Goal: Book appointment/travel/reservation

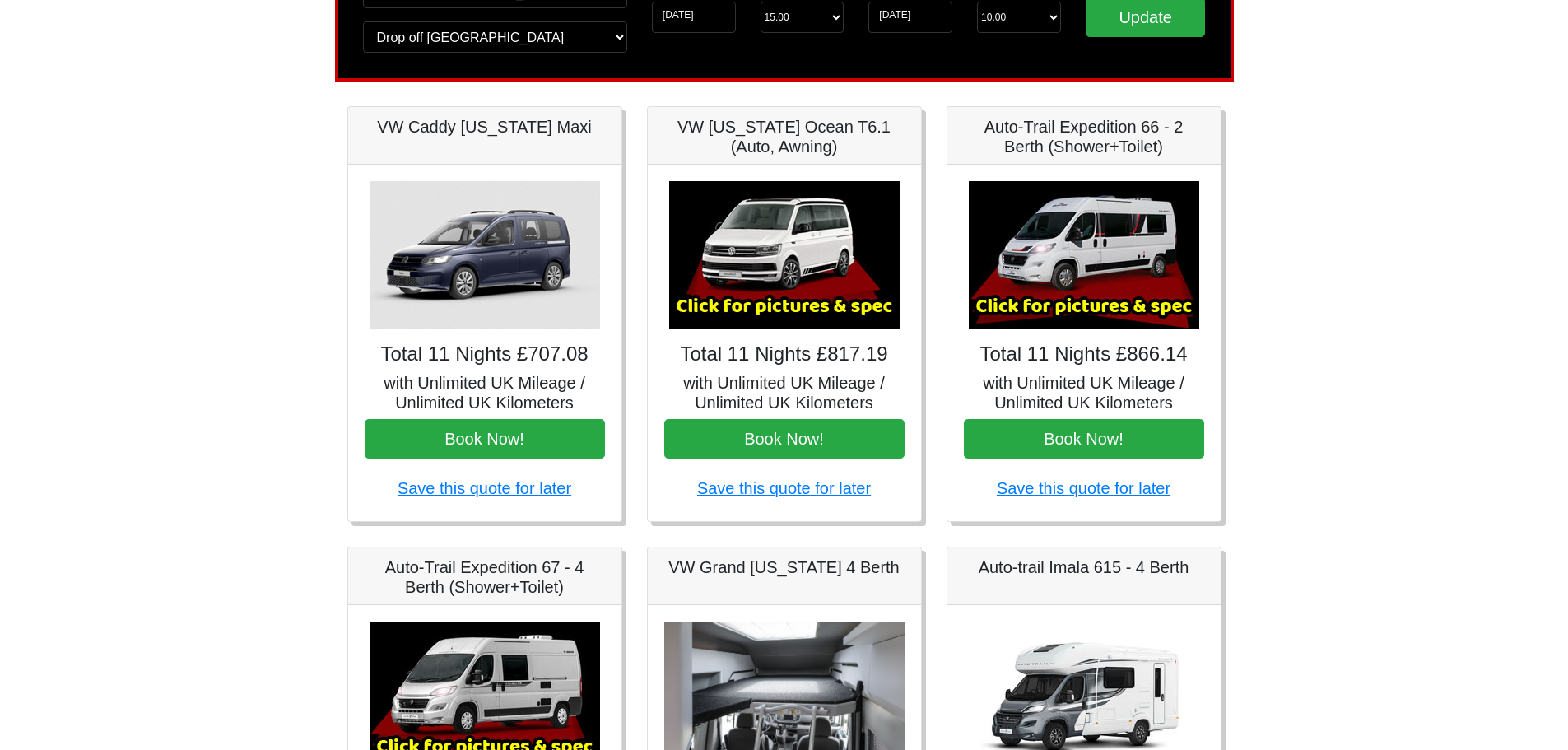
scroll to position [82, 0]
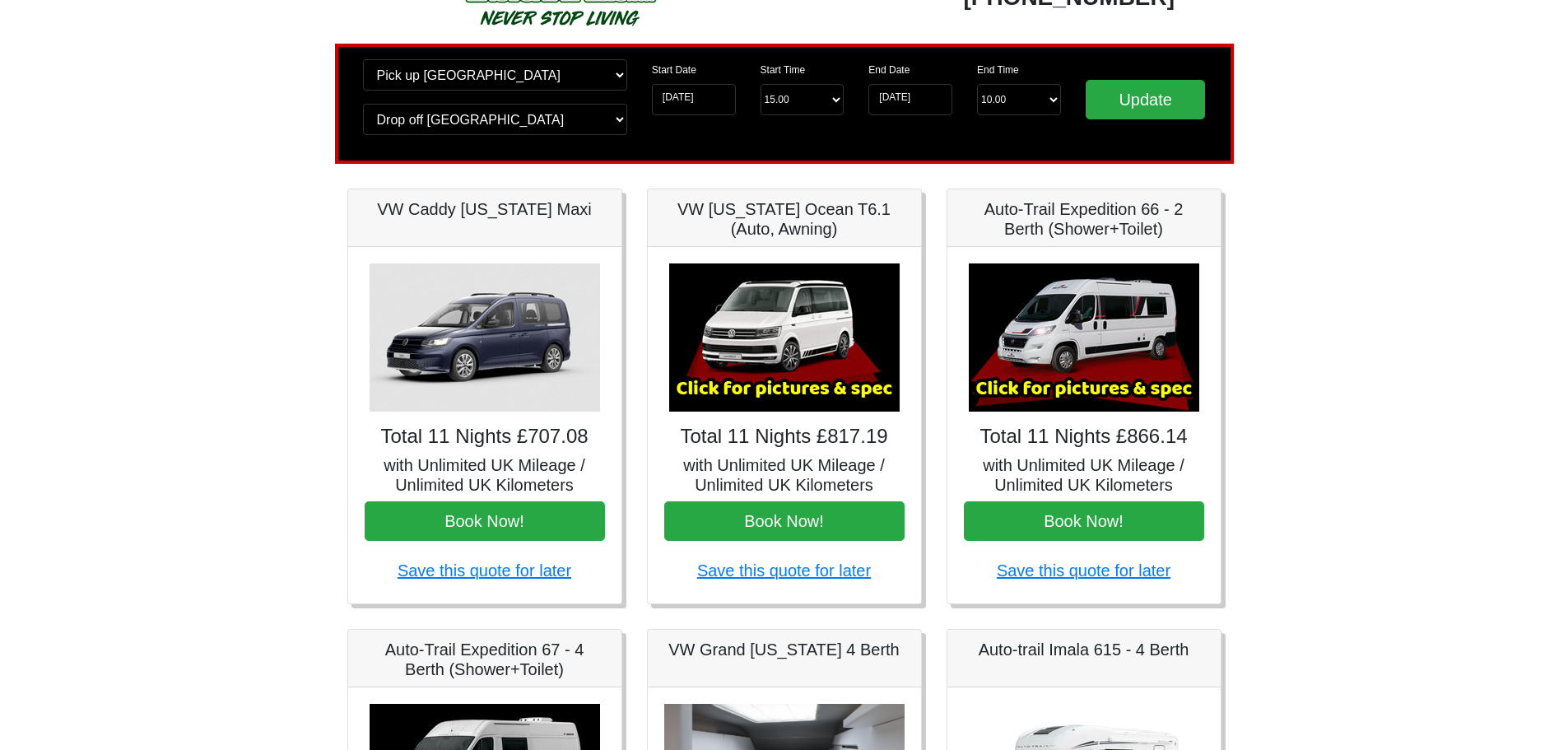
click at [646, 84] on div "Start Date 17-11-2025" at bounding box center [694, 94] width 109 height 69
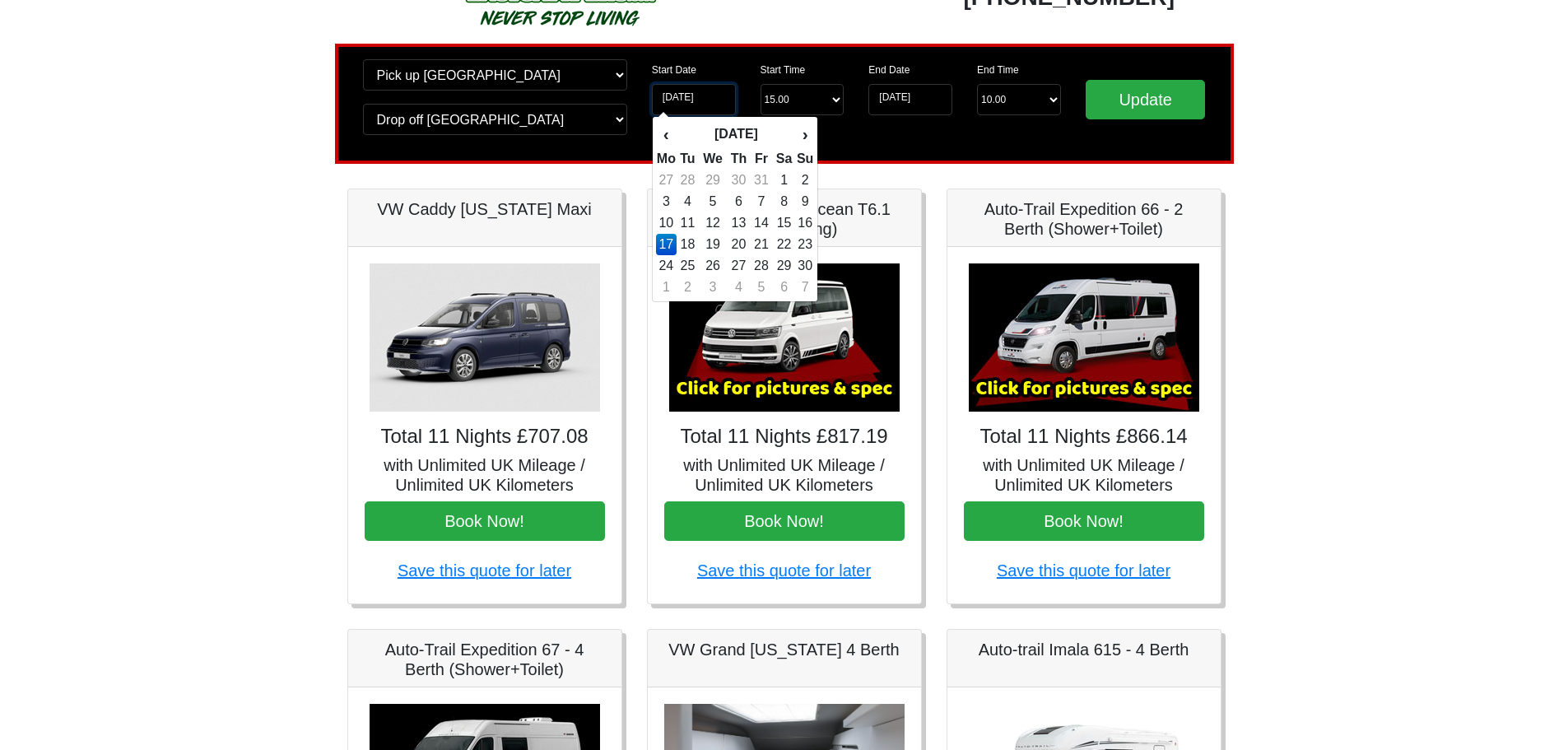
click at [654, 84] on input "[DATE]" at bounding box center [694, 99] width 84 height 32
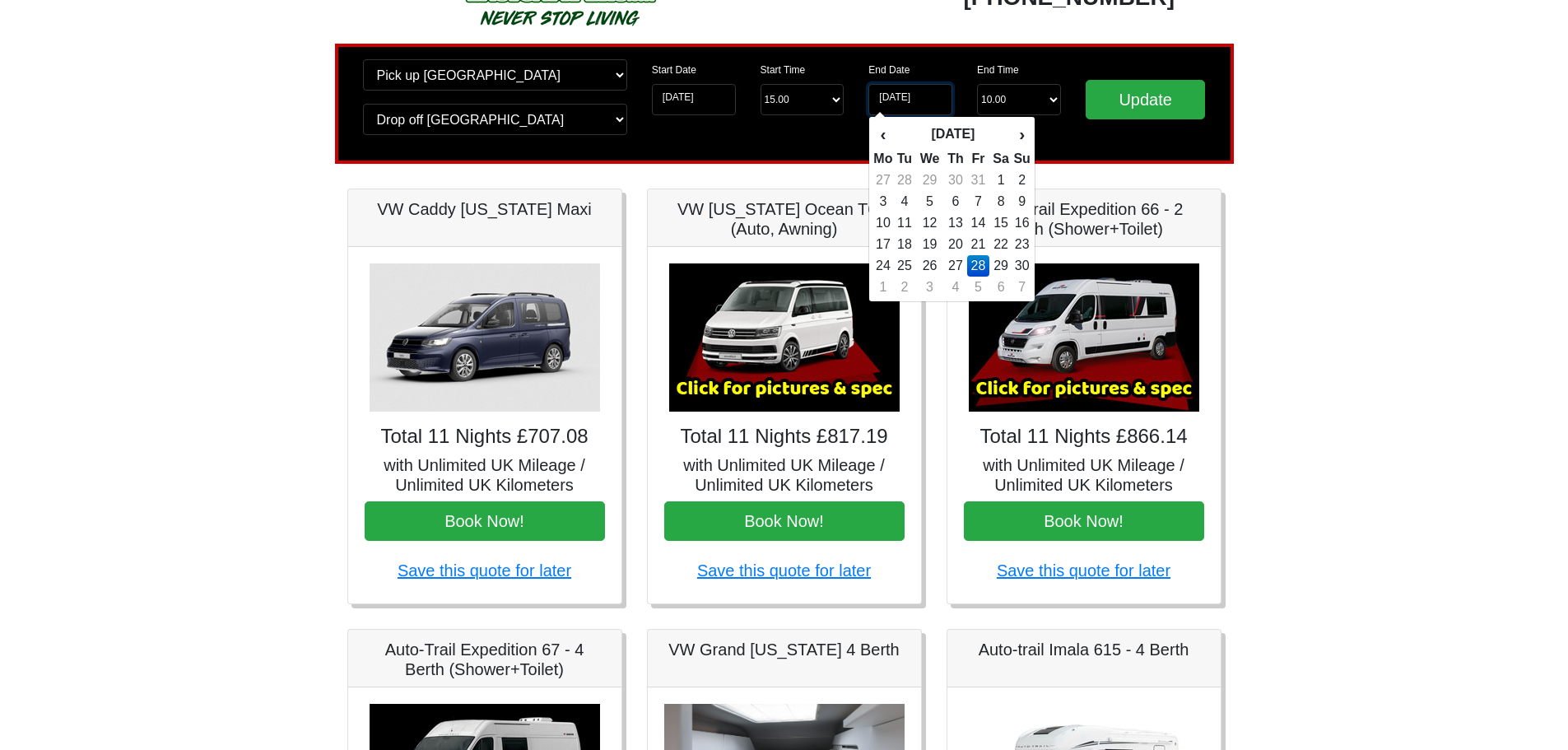
click at [888, 102] on input "[DATE]" at bounding box center [910, 99] width 84 height 32
click at [973, 240] on td "21" at bounding box center [978, 245] width 22 height 21
type input "[DATE]"
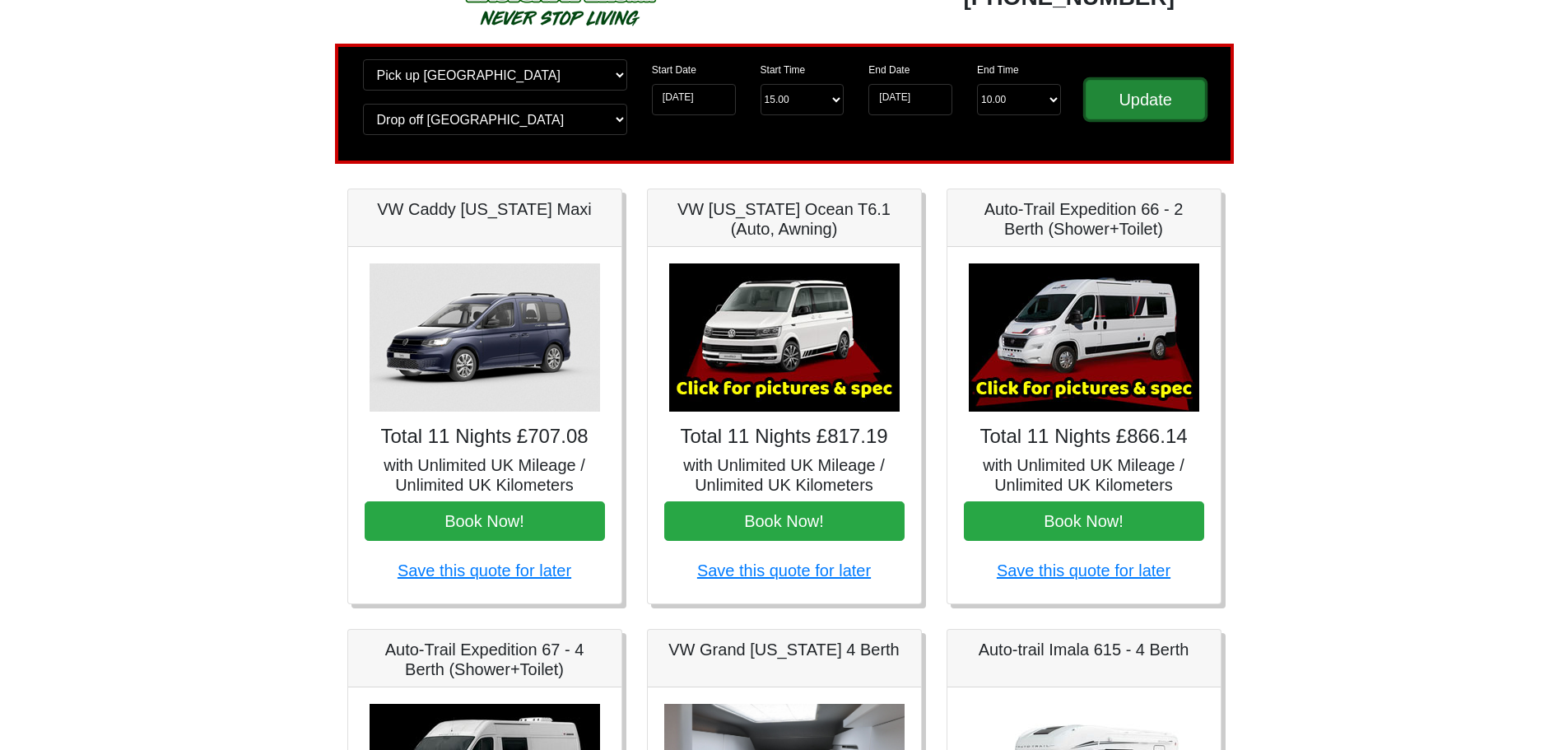
click at [1124, 110] on input "Update" at bounding box center [1146, 99] width 120 height 39
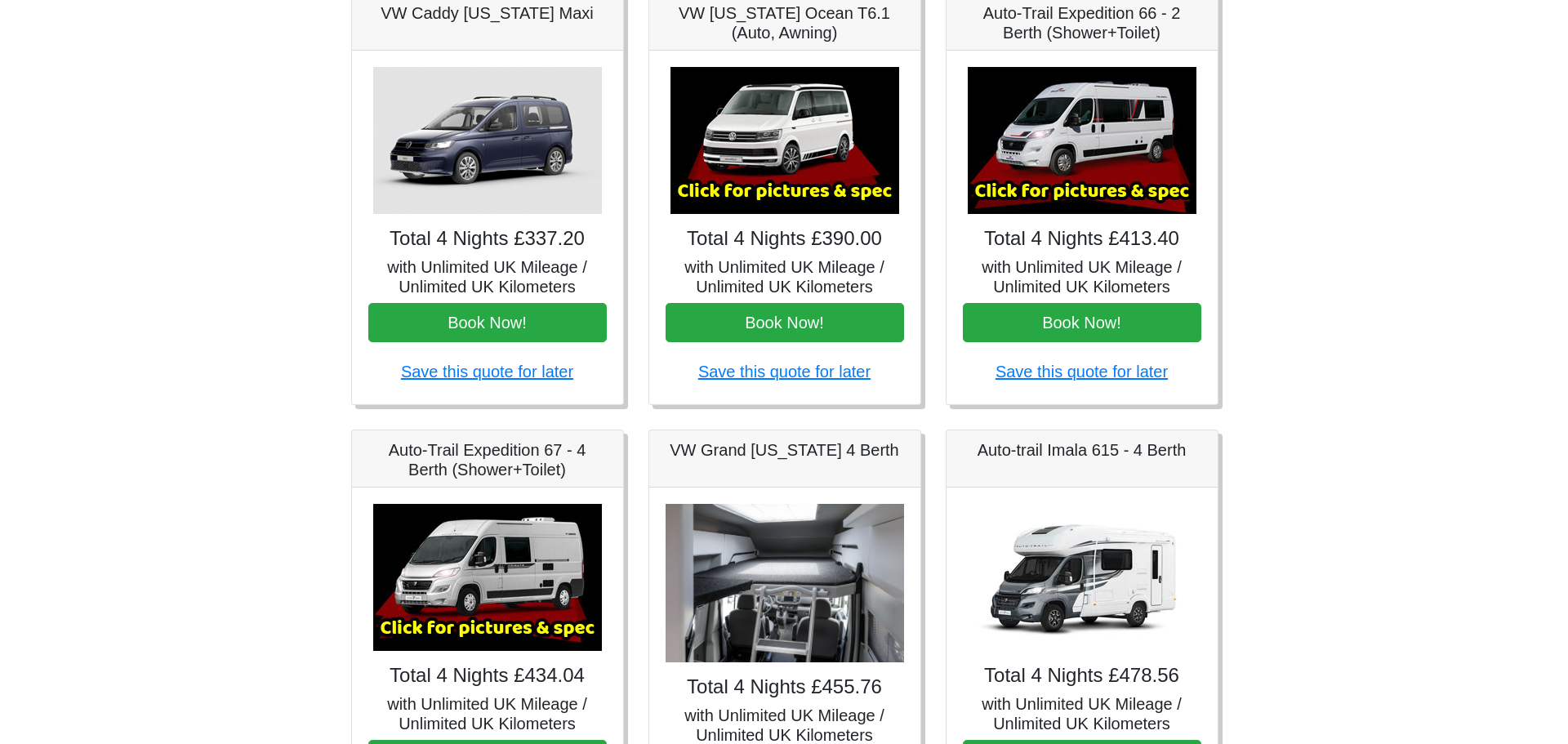
scroll to position [245, 0]
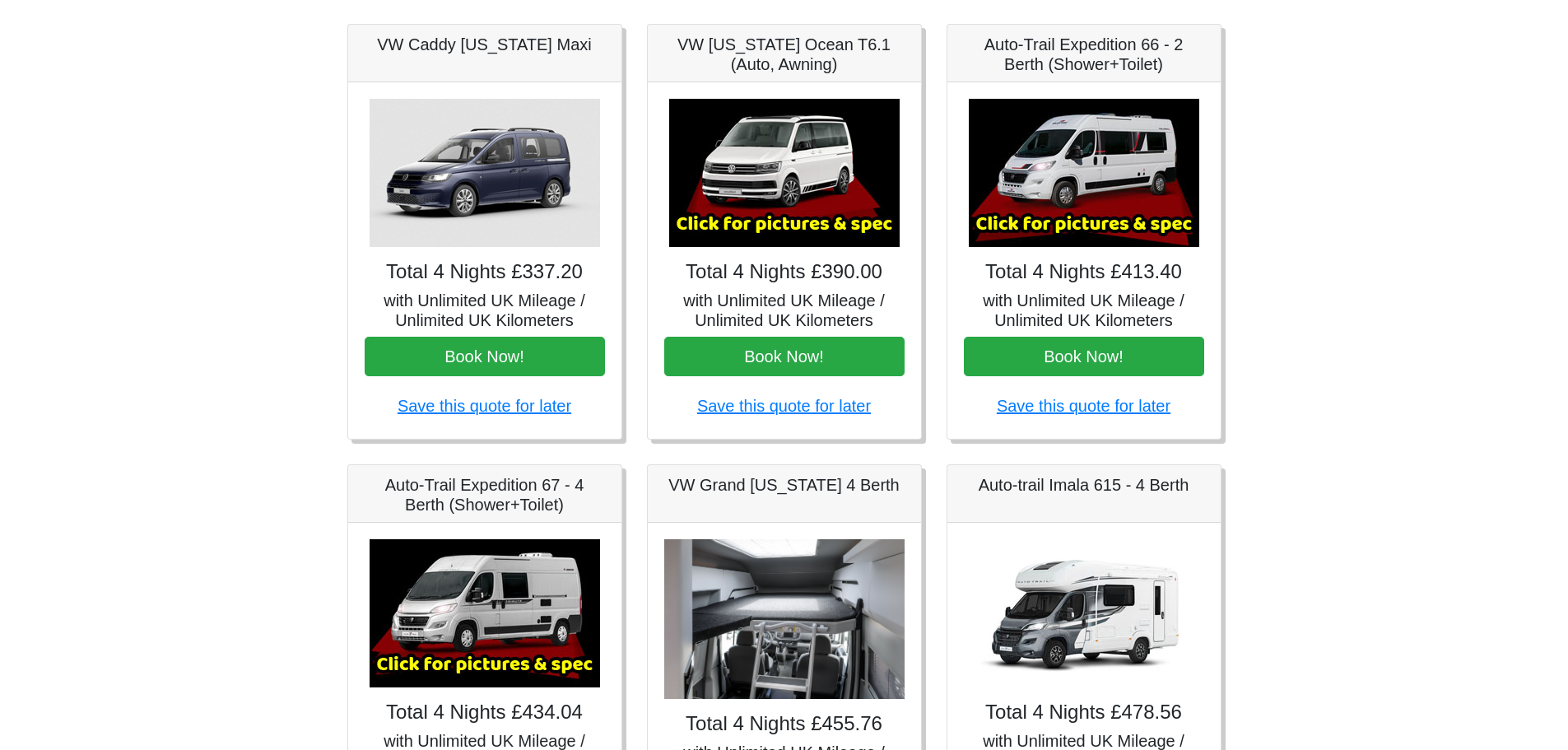
click at [739, 198] on img at bounding box center [784, 172] width 230 height 148
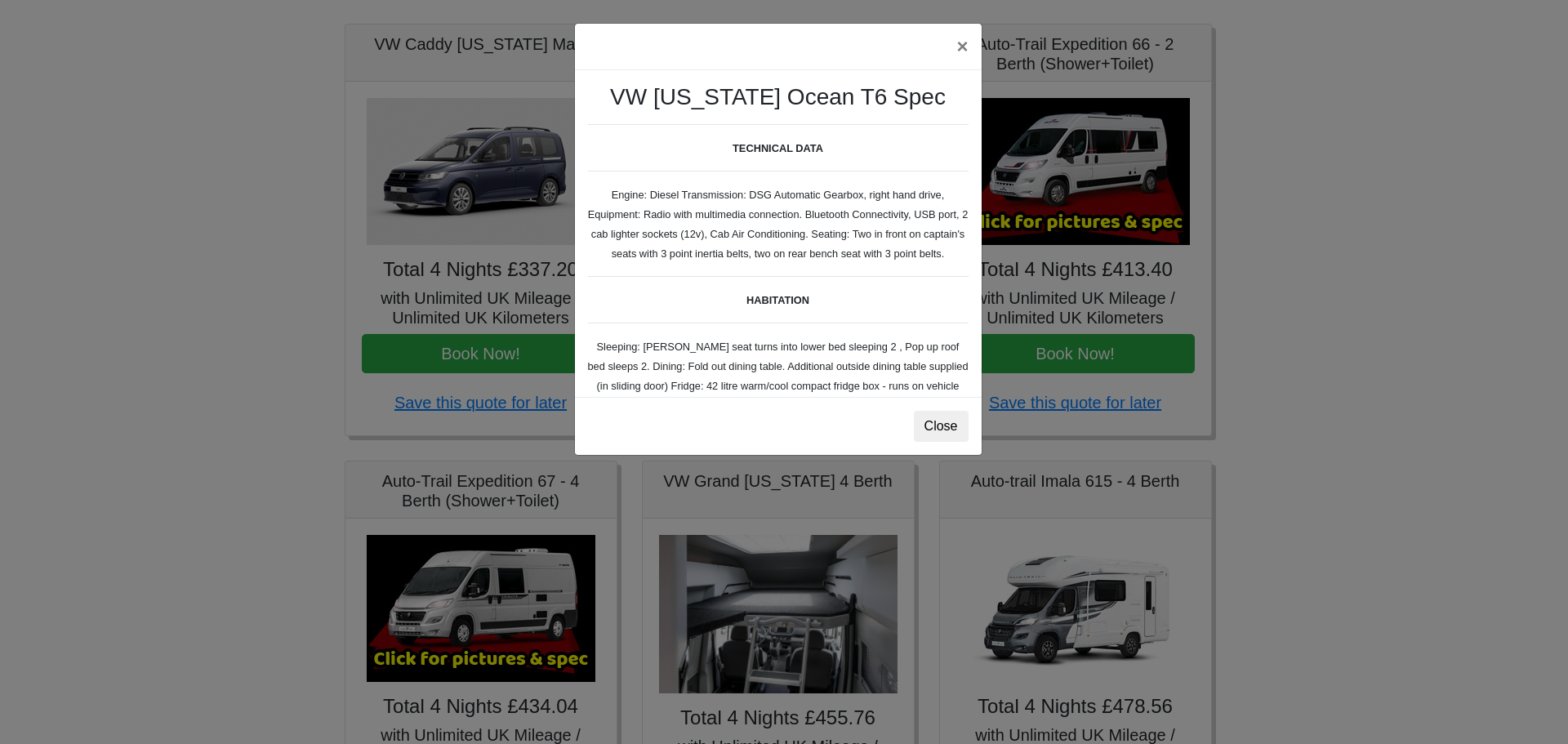
click at [161, 243] on div "× VW [US_STATE] Ocean T6 Spec TECHNICAL DATA Engine: Diesel Transmission: DSG A…" at bounding box center [784, 372] width 1568 height 744
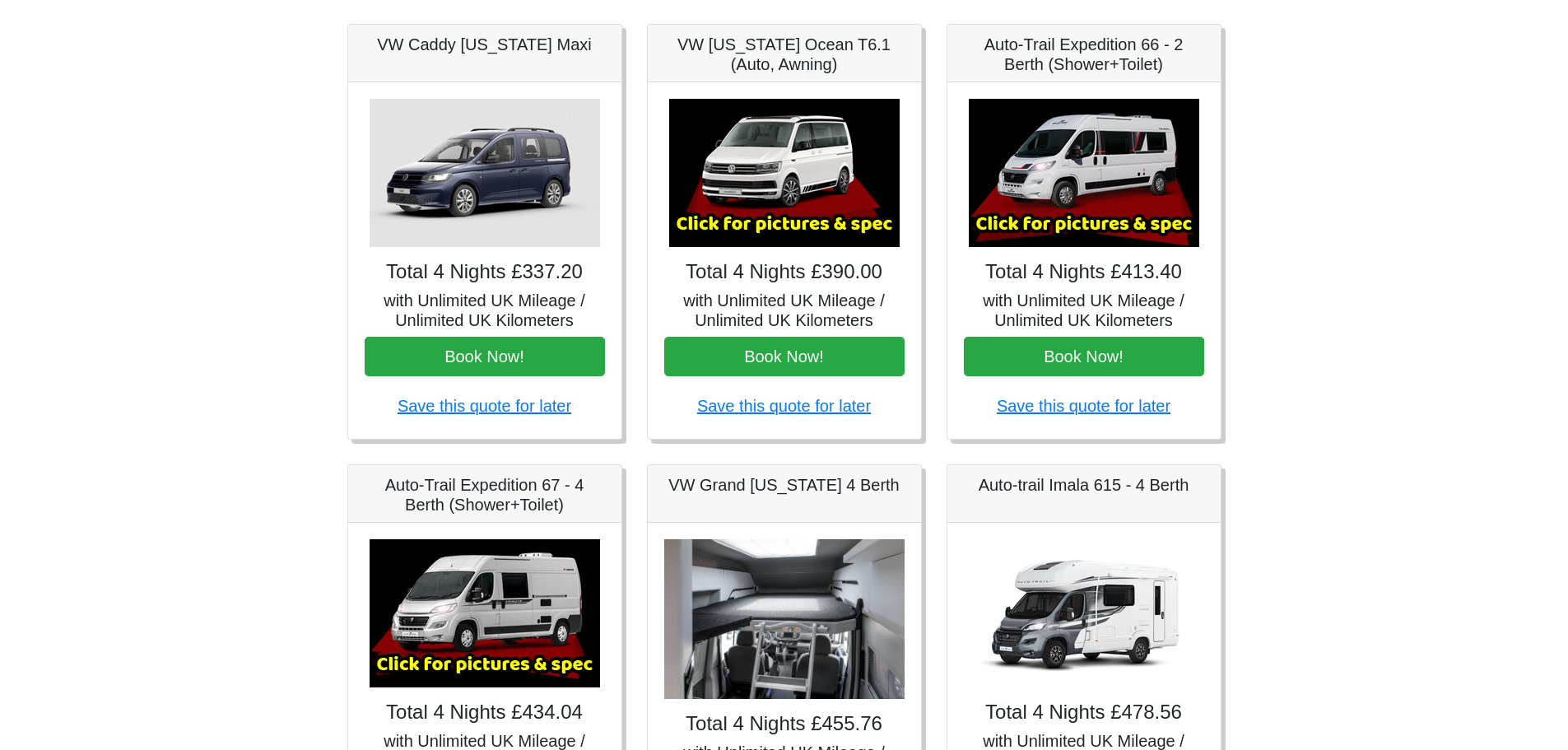
click at [792, 198] on img at bounding box center [784, 172] width 230 height 148
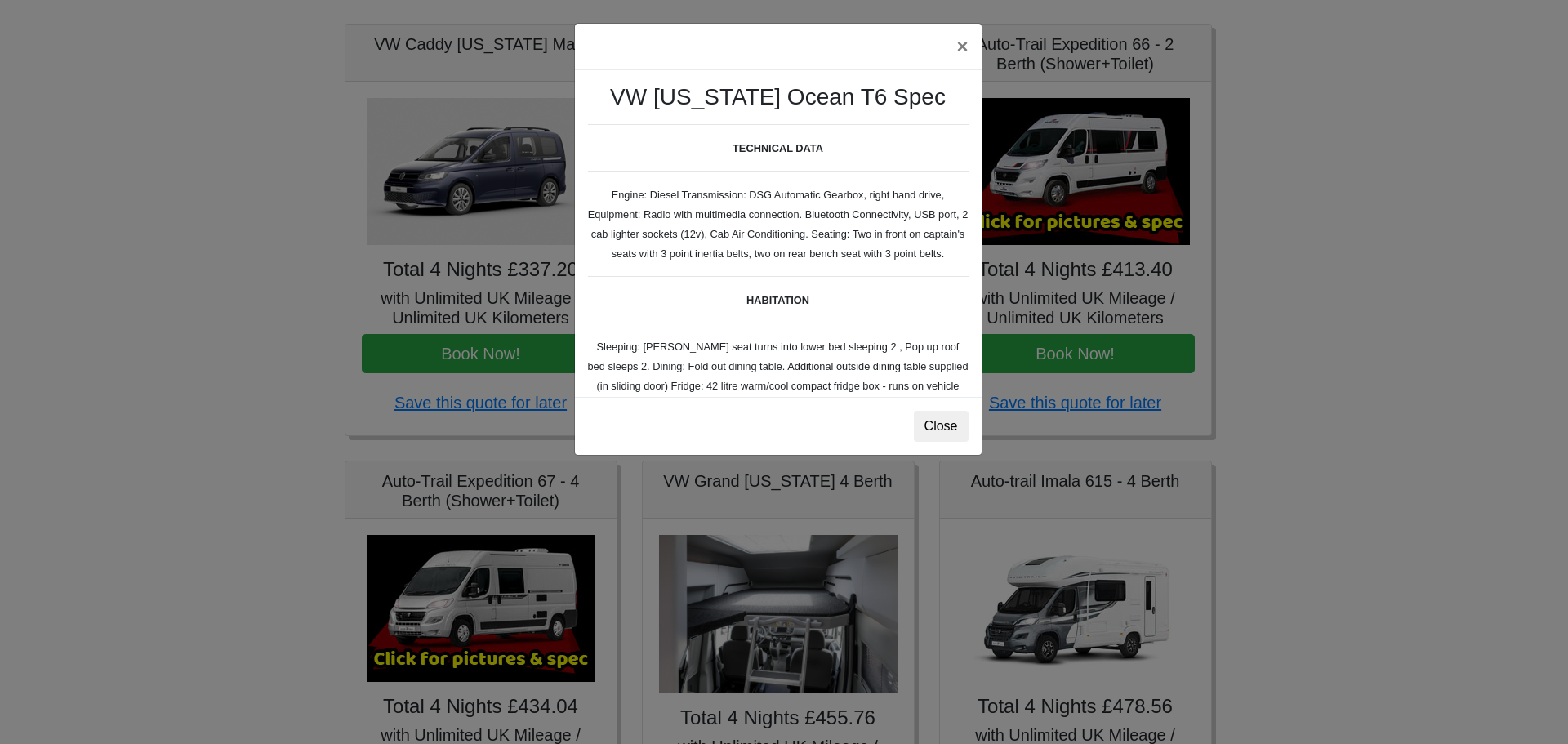
click at [111, 201] on div "× VW [US_STATE] Ocean T6 Spec TECHNICAL DATA Engine: Diesel Transmission: DSG A…" at bounding box center [784, 372] width 1568 height 744
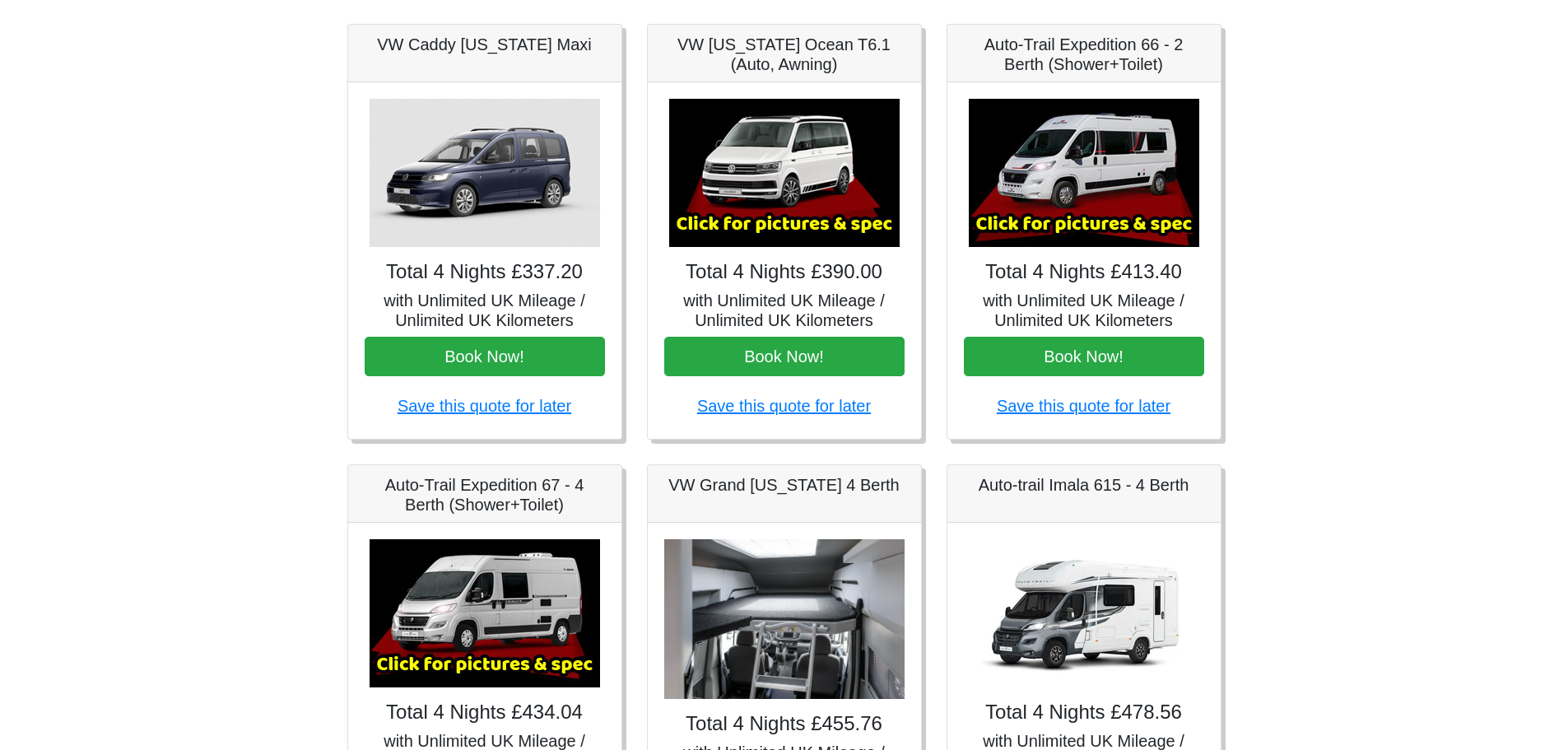
click at [370, 584] on img at bounding box center [485, 613] width 230 height 148
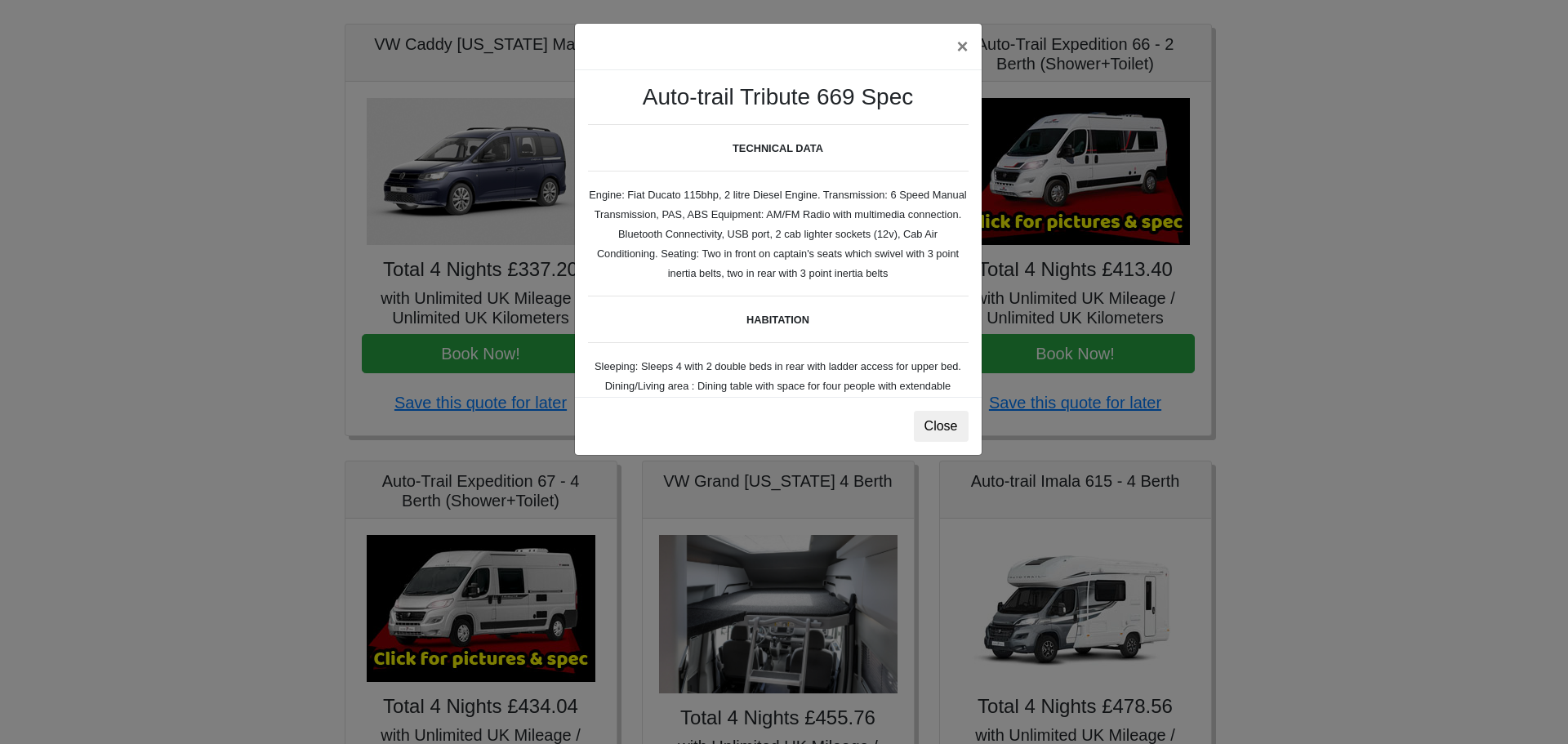
click at [278, 487] on div "× Auto-trail Tribute 669 Spec TECHNICAL DATA Engine: Fiat Ducato 115bhp, 2 litr…" at bounding box center [784, 372] width 1568 height 744
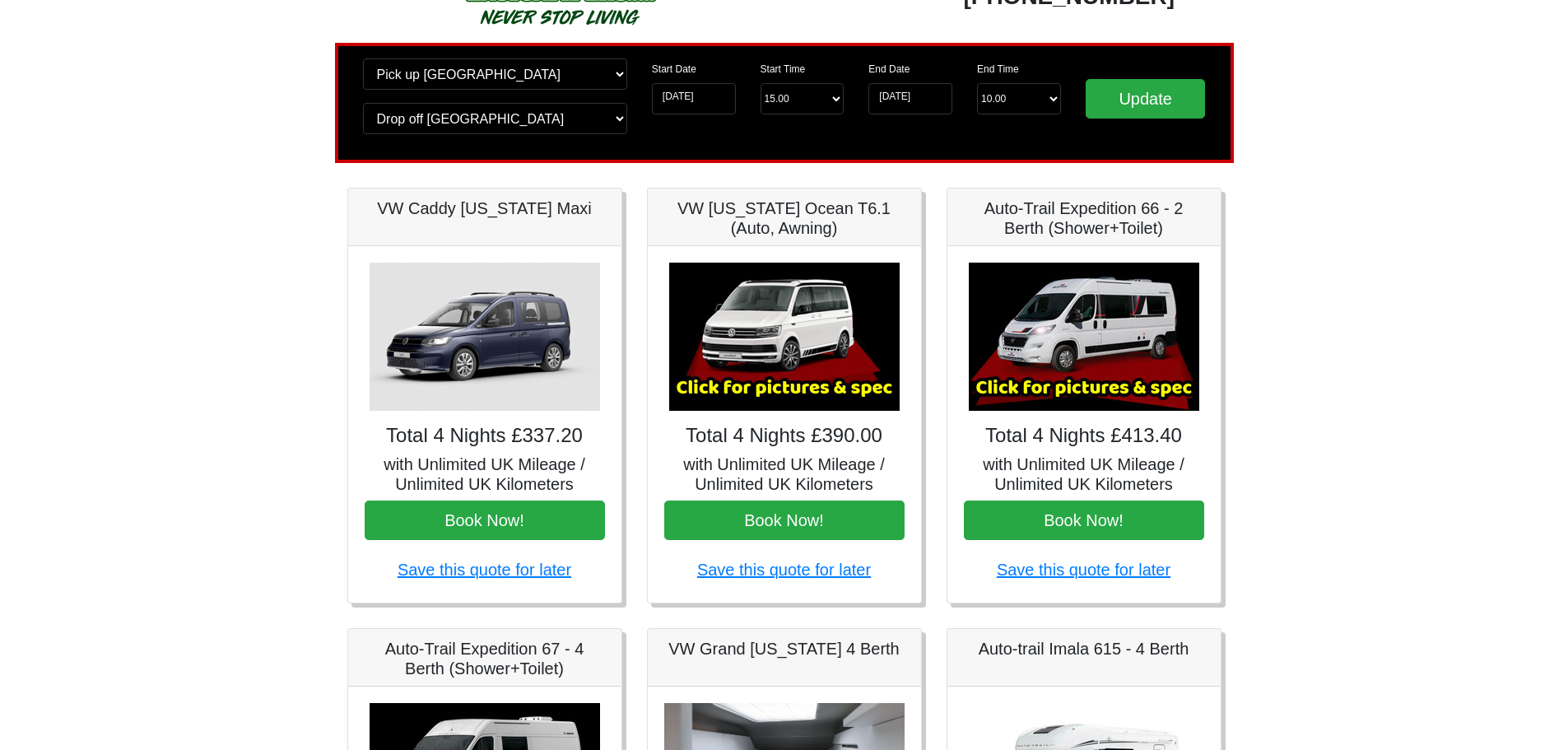
scroll to position [82, 0]
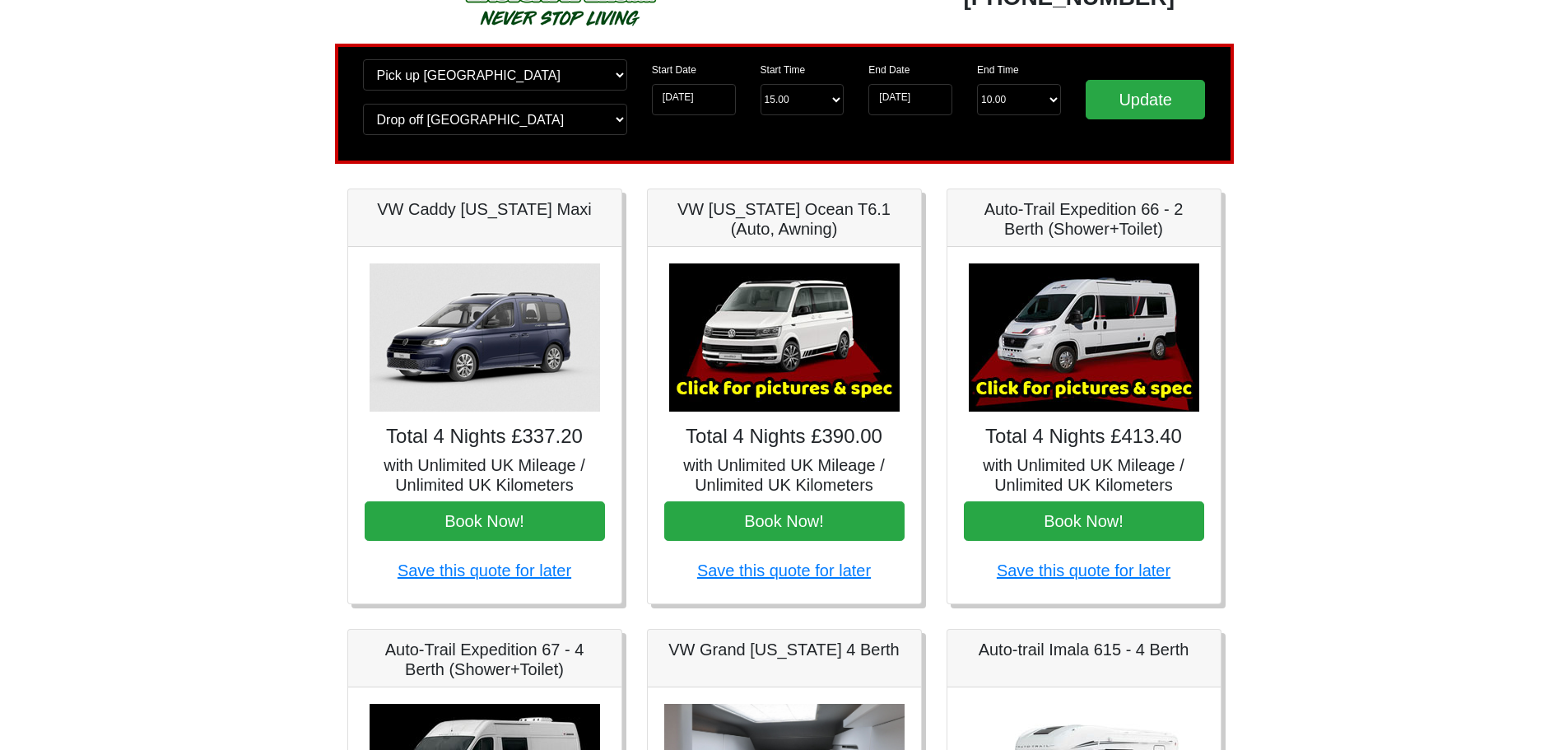
click at [731, 374] on img at bounding box center [784, 338] width 230 height 148
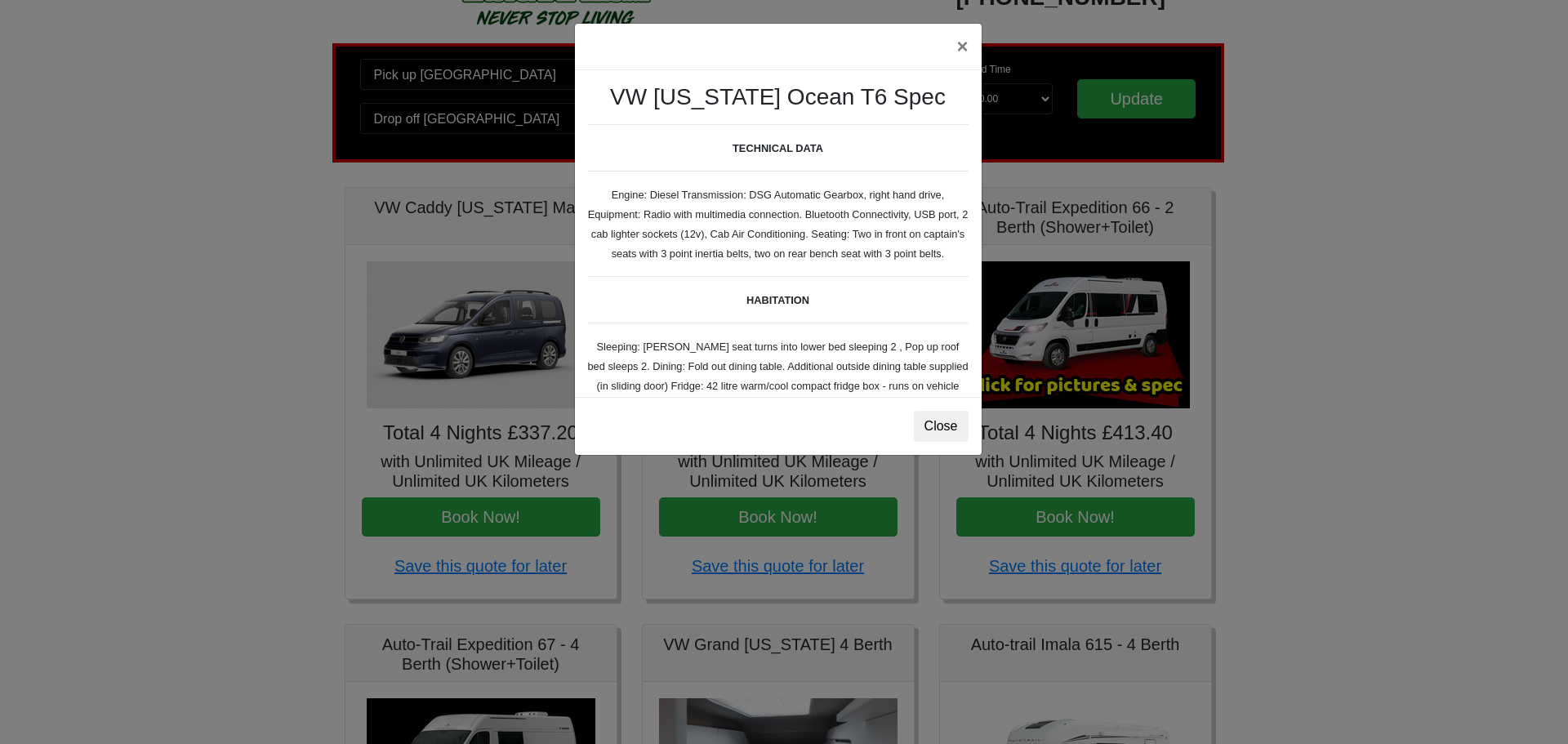
click at [128, 376] on div "× VW [US_STATE] Ocean T6 Spec TECHNICAL DATA Engine: Diesel Transmission: DSG A…" at bounding box center [784, 372] width 1568 height 744
